Goal: Task Accomplishment & Management: Manage account settings

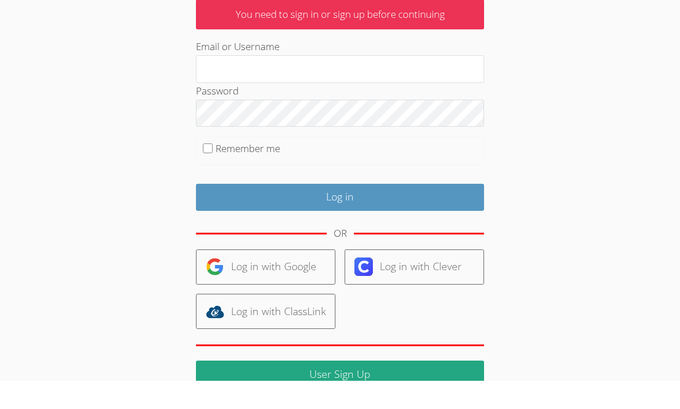
scroll to position [54, 0]
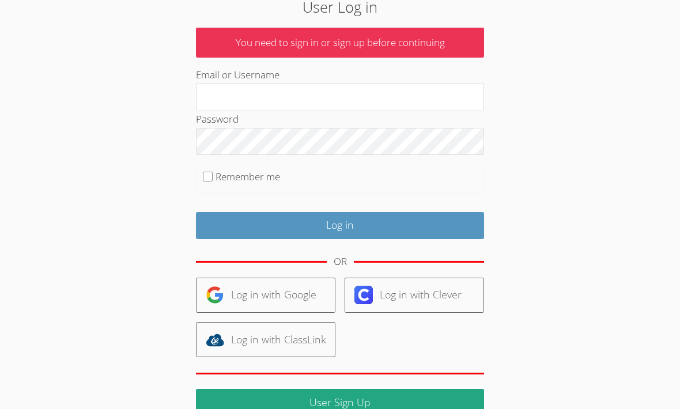
click at [497, 355] on html "User Log in You need to sign in or sign up before continuing Email or Username …" at bounding box center [340, 150] width 680 height 409
click at [491, 355] on html "User Log in You need to sign in or sign up before continuing Email or Username …" at bounding box center [340, 150] width 680 height 409
click at [480, 355] on html "User Log in You need to sign in or sign up before continuing Email or Username …" at bounding box center [340, 150] width 680 height 409
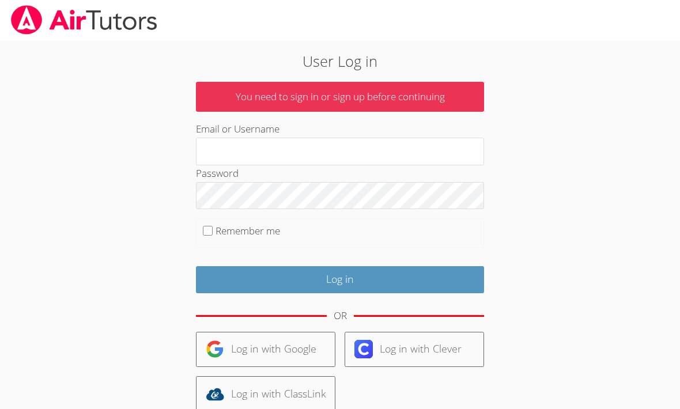
scroll to position [0, 0]
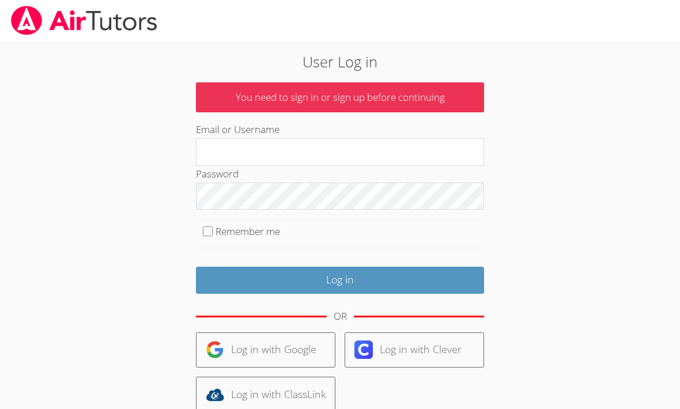
click at [433, 405] on div "Log in with Google Log in with Clever Log in with ClassLink" at bounding box center [340, 373] width 288 height 80
click at [398, 405] on div "Log in with Google Log in with Clever Log in with ClassLink" at bounding box center [340, 373] width 288 height 80
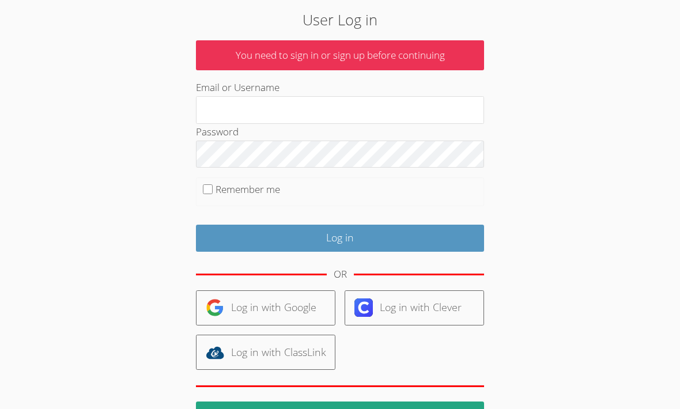
scroll to position [54, 0]
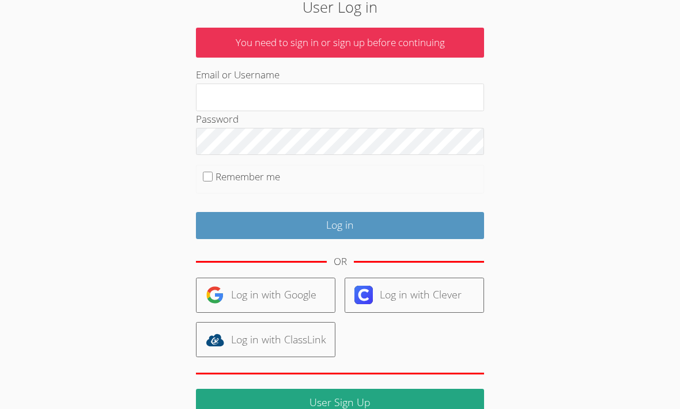
click at [615, 173] on body "User Log in You need to sign in or sign up before continuing Email or Username …" at bounding box center [340, 150] width 680 height 409
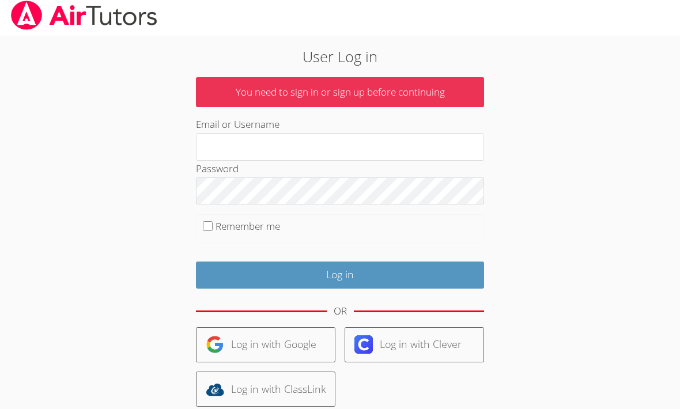
scroll to position [0, 0]
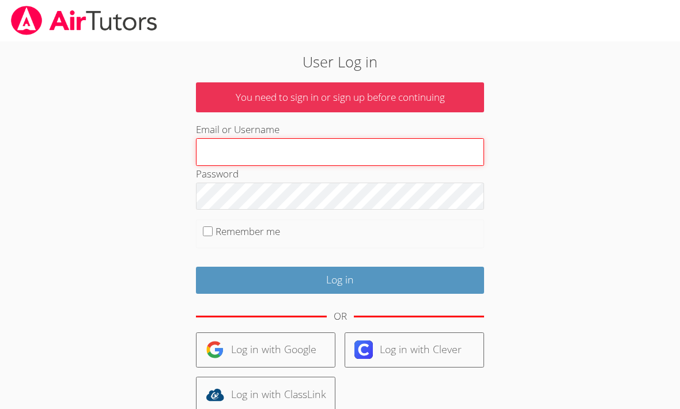
click at [373, 157] on input "Email or Username" at bounding box center [340, 152] width 288 height 28
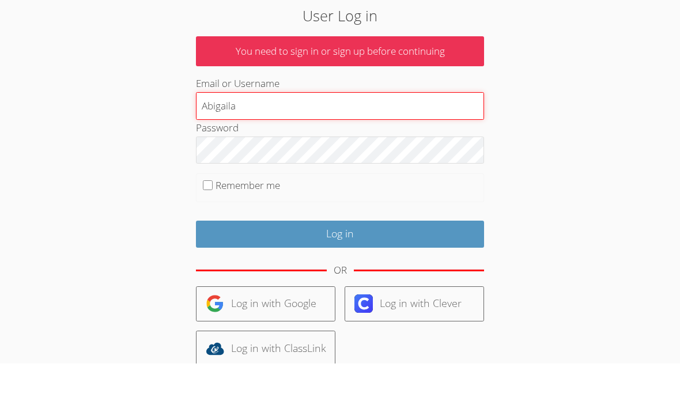
type input "Abigaila"
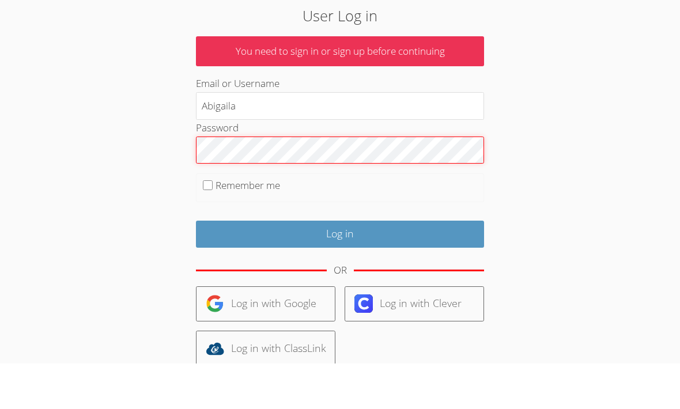
click at [340, 267] on input "Log in" at bounding box center [340, 280] width 288 height 27
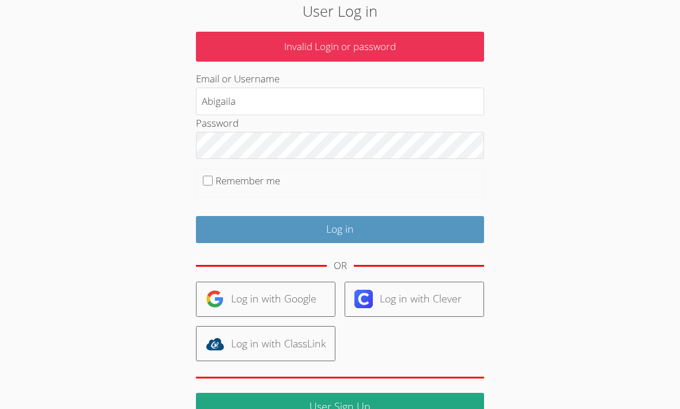
scroll to position [54, 0]
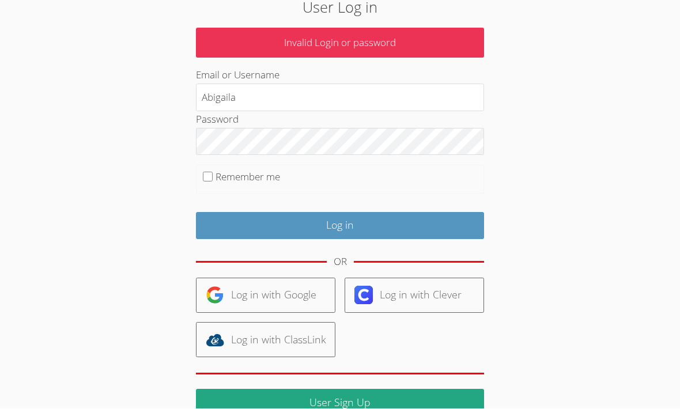
click at [315, 299] on link "Log in with Google" at bounding box center [266, 296] width 140 height 35
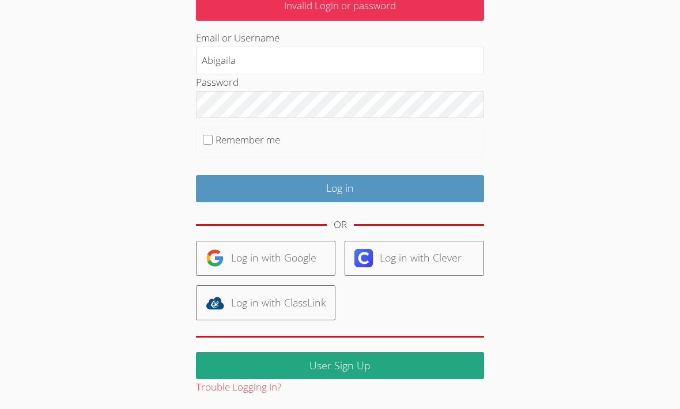
scroll to position [92, 0]
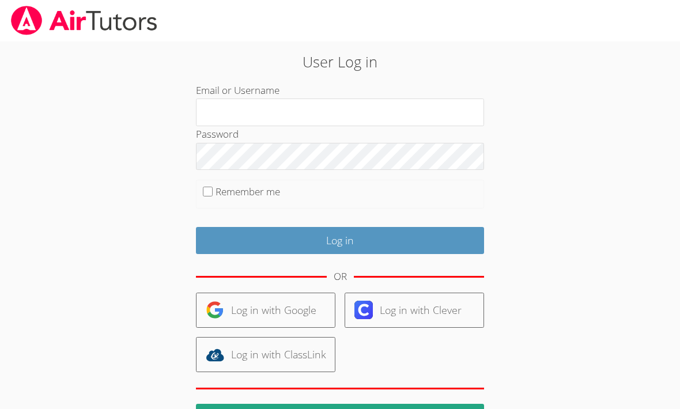
click at [443, 114] on input "Email or Username" at bounding box center [340, 113] width 288 height 28
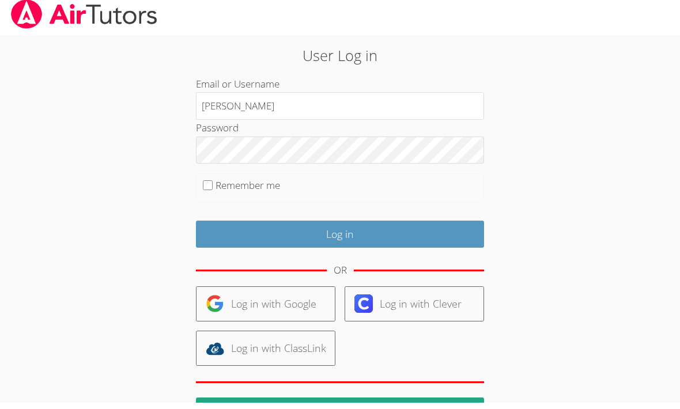
type input "abigaila"
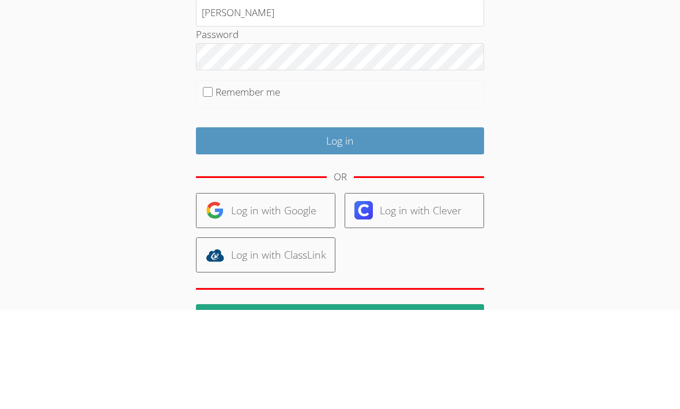
click at [437, 227] on input "Log in" at bounding box center [340, 240] width 288 height 27
